Goal: Download file/media

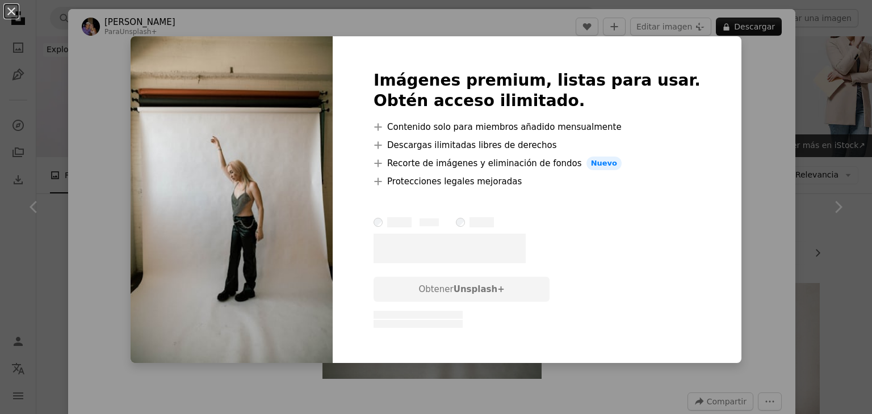
scroll to position [624, 0]
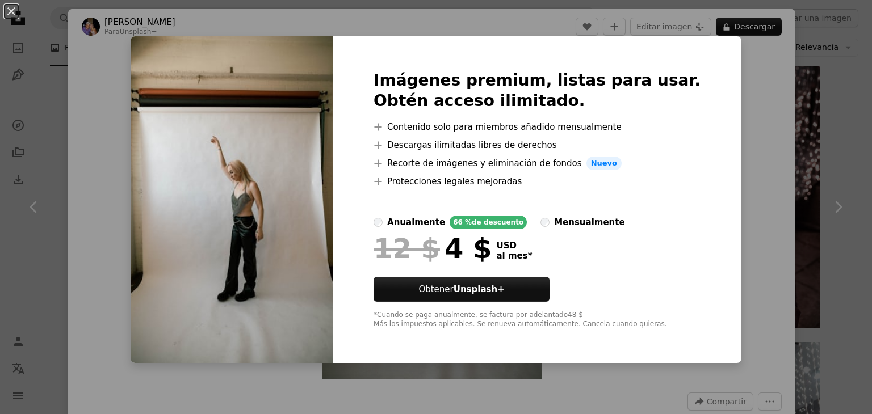
click at [733, 65] on div "An X shape Imágenes premium, listas para usar. Obtén acceso ilimitado. A plus s…" at bounding box center [436, 207] width 872 height 414
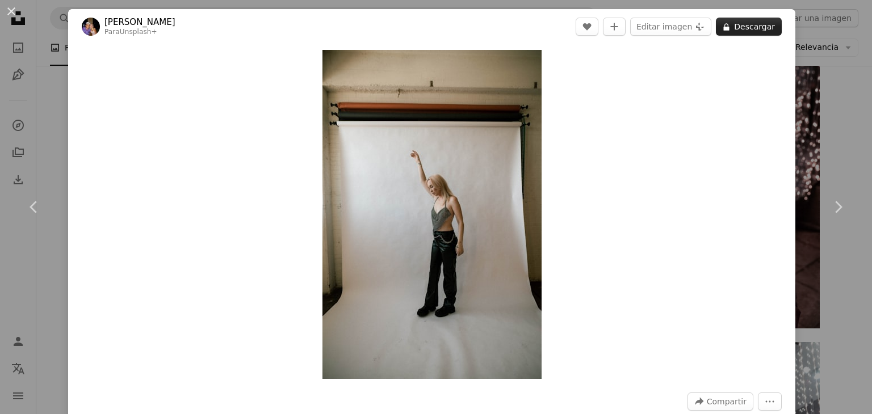
click at [744, 23] on button "A lock Descargar" at bounding box center [749, 27] width 66 height 18
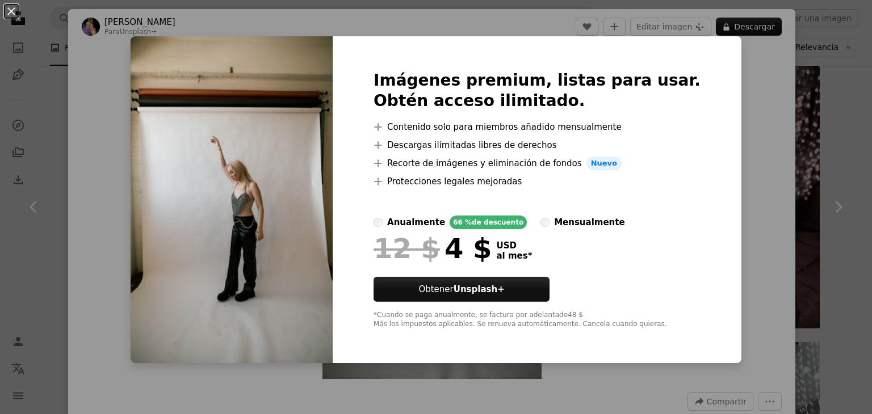
click at [715, 208] on div "An X shape Imágenes premium, listas para usar. Obtén acceso ilimitado. A plus s…" at bounding box center [436, 207] width 872 height 414
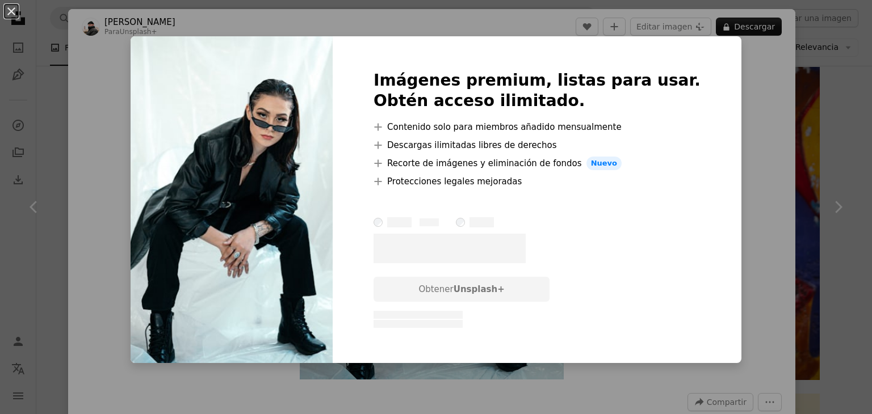
scroll to position [50, 0]
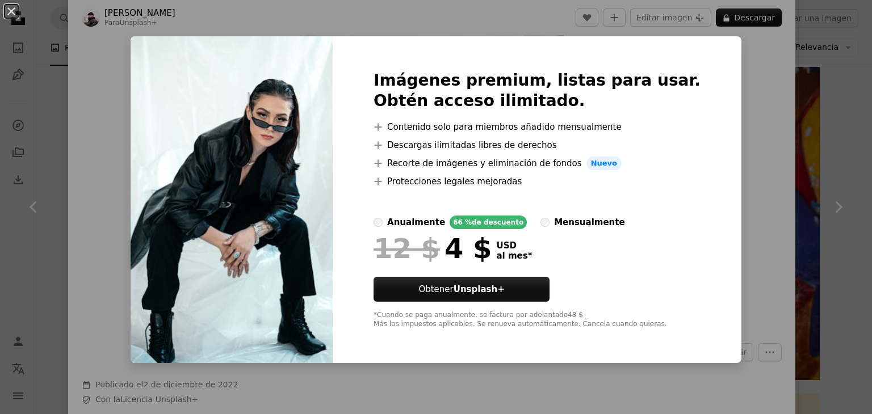
drag, startPoint x: 726, startPoint y: 196, endPoint x: 730, endPoint y: 187, distance: 10.4
click at [728, 196] on div "An X shape Imágenes premium, listas para usar. Obtén acceso ilimitado. A plus s…" at bounding box center [436, 207] width 872 height 414
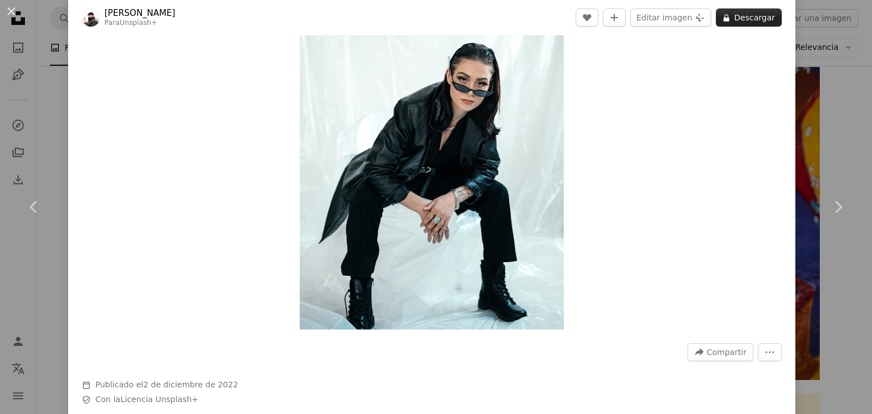
click at [730, 18] on button "A lock Descargar" at bounding box center [749, 18] width 66 height 18
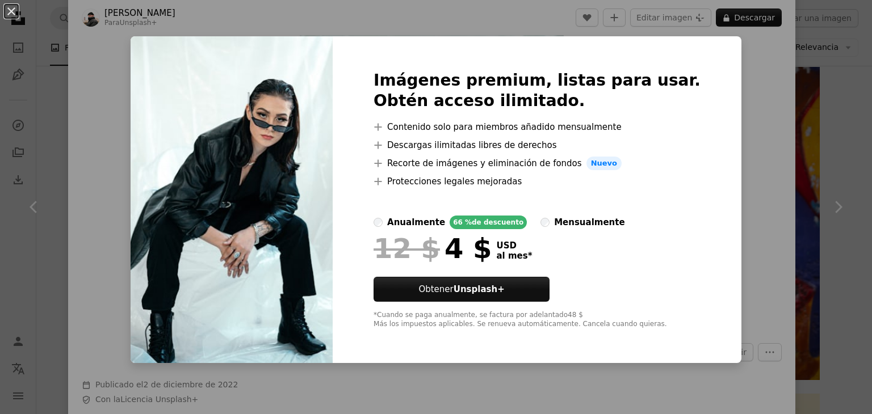
click at [715, 260] on div "An X shape Imágenes premium, listas para usar. Obtén acceso ilimitado. A plus s…" at bounding box center [436, 207] width 872 height 414
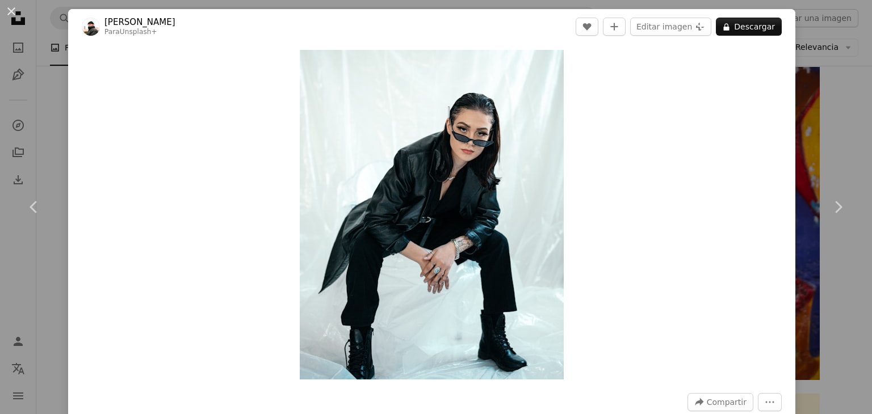
click at [828, 137] on div "An X shape Chevron left Chevron right Brock Wegner Para Unsplash+ A heart A plu…" at bounding box center [436, 207] width 872 height 414
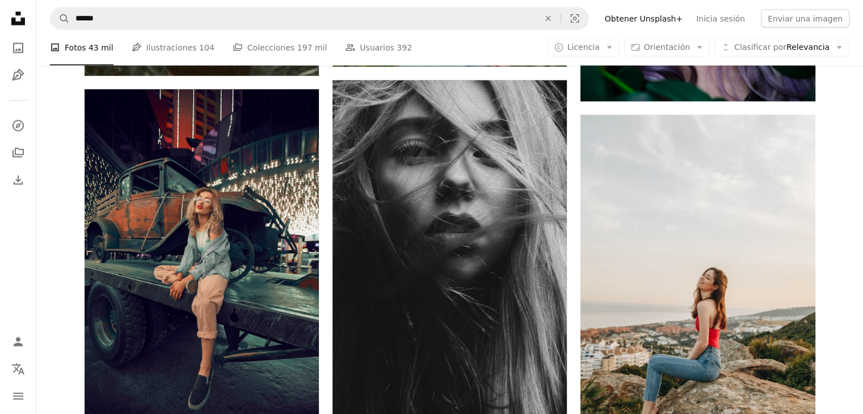
scroll to position [6072, 0]
